Goal: Check status

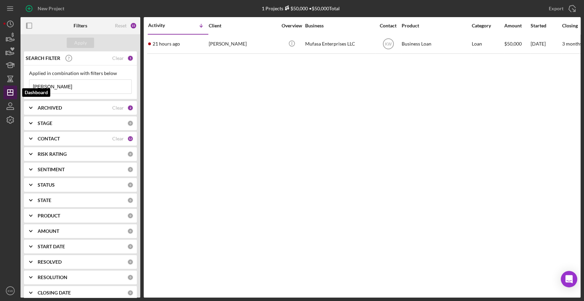
drag, startPoint x: 61, startPoint y: 86, endPoint x: 8, endPoint y: 90, distance: 53.2
click at [8, 90] on div "New Project 1 Projects $50,000 • $50,000 Total courtney Export Icon/Export Filt…" at bounding box center [291, 148] width 577 height 297
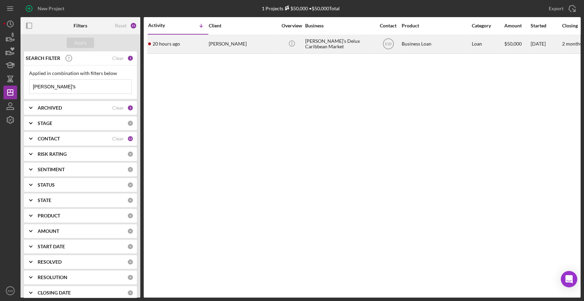
type input "dee's"
click at [265, 47] on div "Julia Leon" at bounding box center [243, 44] width 68 height 18
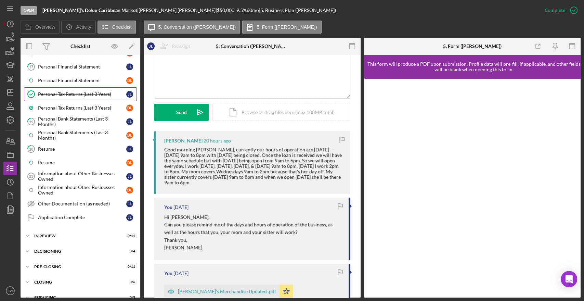
scroll to position [390, 0]
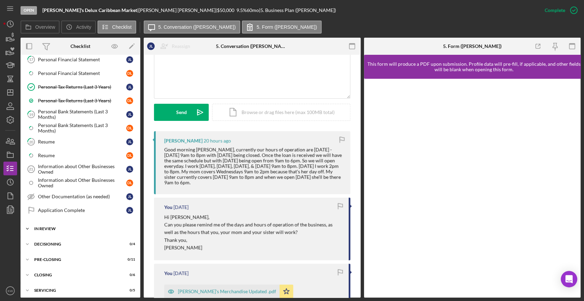
click at [50, 226] on div "In Review" at bounding box center [82, 228] width 97 height 4
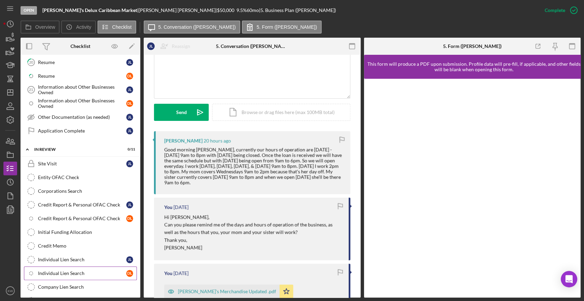
scroll to position [542, 0]
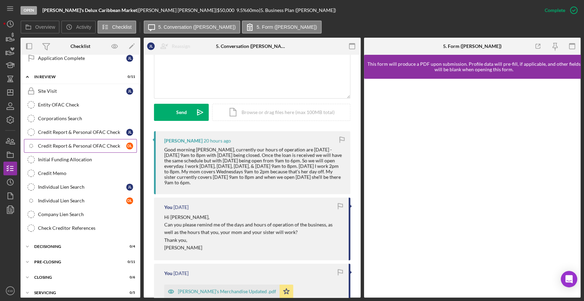
click at [74, 143] on div "Credit Report & Personal OFAC Check" at bounding box center [82, 145] width 88 height 5
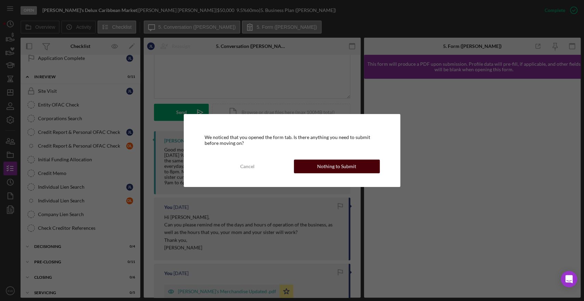
click at [335, 171] on div "Nothing to Submit" at bounding box center [336, 166] width 39 height 14
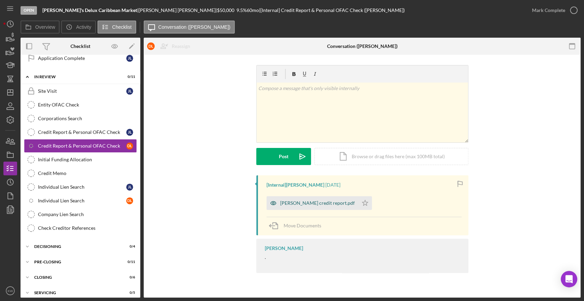
click at [306, 201] on div "[PERSON_NAME] credit report.pdf" at bounding box center [317, 202] width 75 height 5
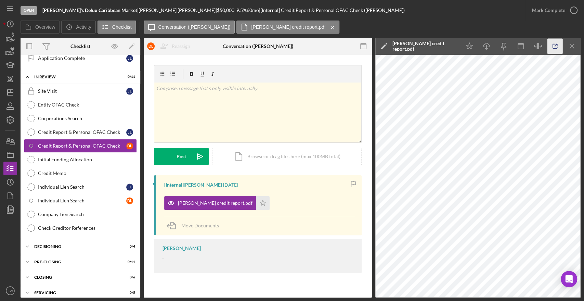
click at [550, 43] on icon "button" at bounding box center [554, 46] width 15 height 15
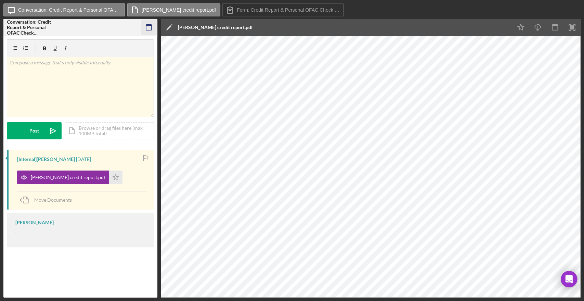
click at [148, 23] on icon "button" at bounding box center [148, 27] width 15 height 15
